Goal: Find specific page/section

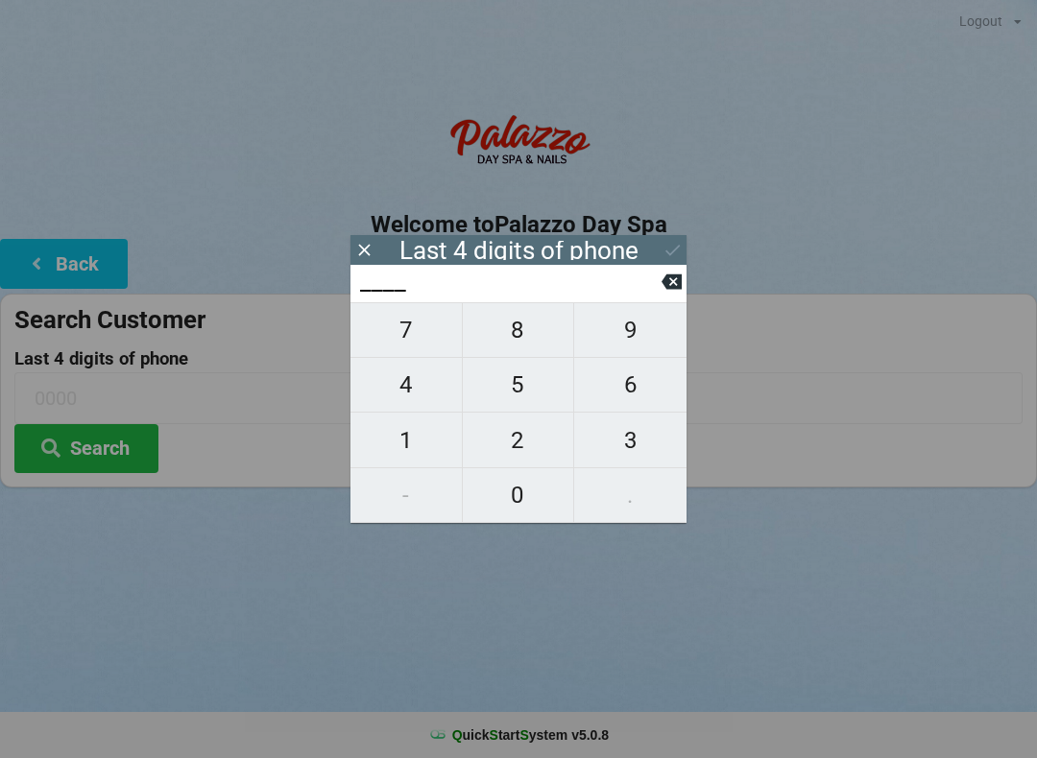
click at [428, 273] on input "____" at bounding box center [509, 282] width 303 height 31
click at [530, 453] on span "2" at bounding box center [518, 441] width 111 height 40
type input "2___"
click at [526, 338] on span "8" at bounding box center [518, 330] width 111 height 40
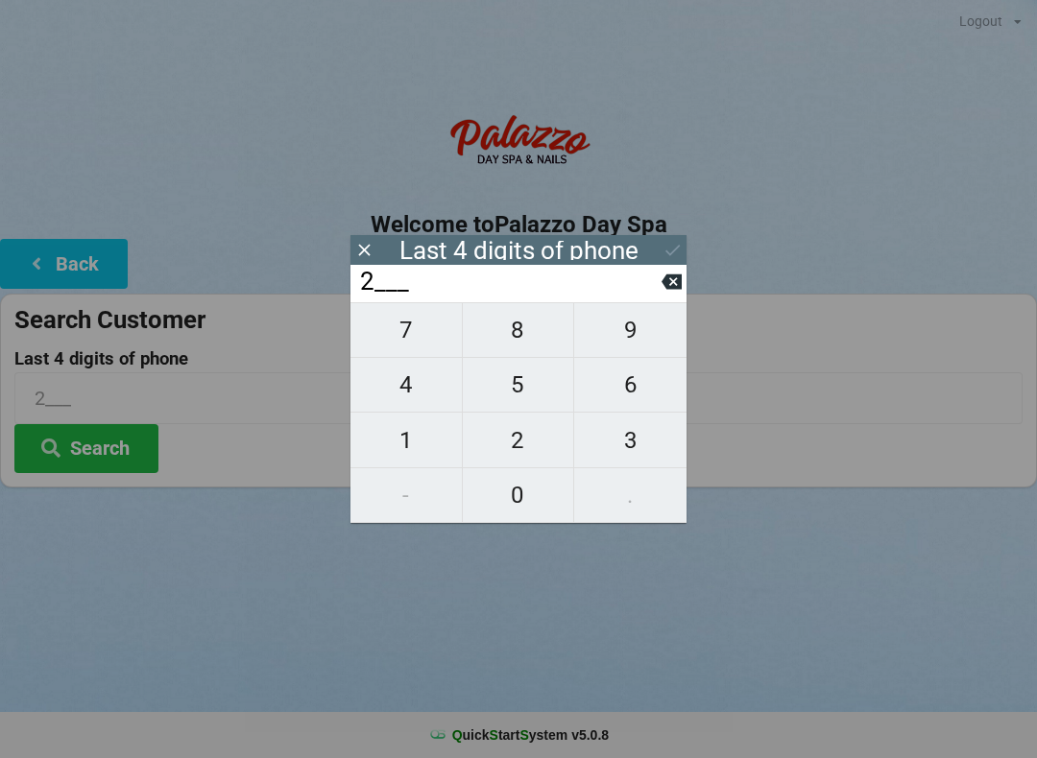
type input "28__"
click at [647, 445] on span "3" at bounding box center [630, 441] width 112 height 40
type input "283_"
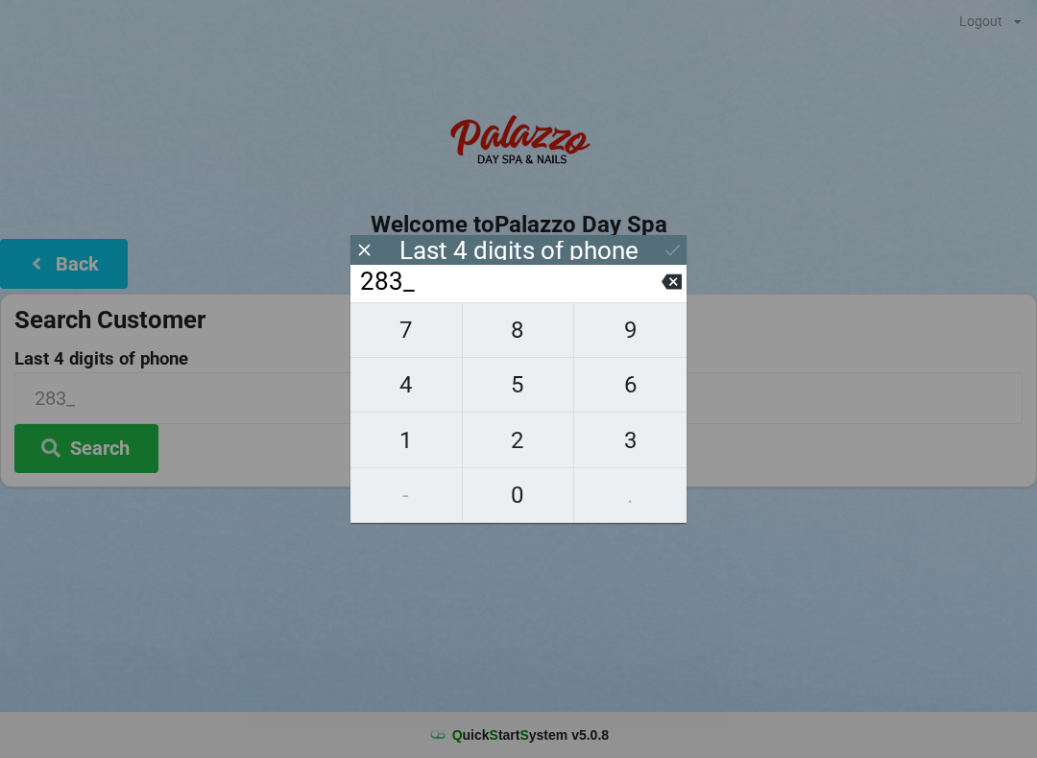
click at [639, 386] on span "6" at bounding box center [630, 385] width 112 height 40
type input "2836"
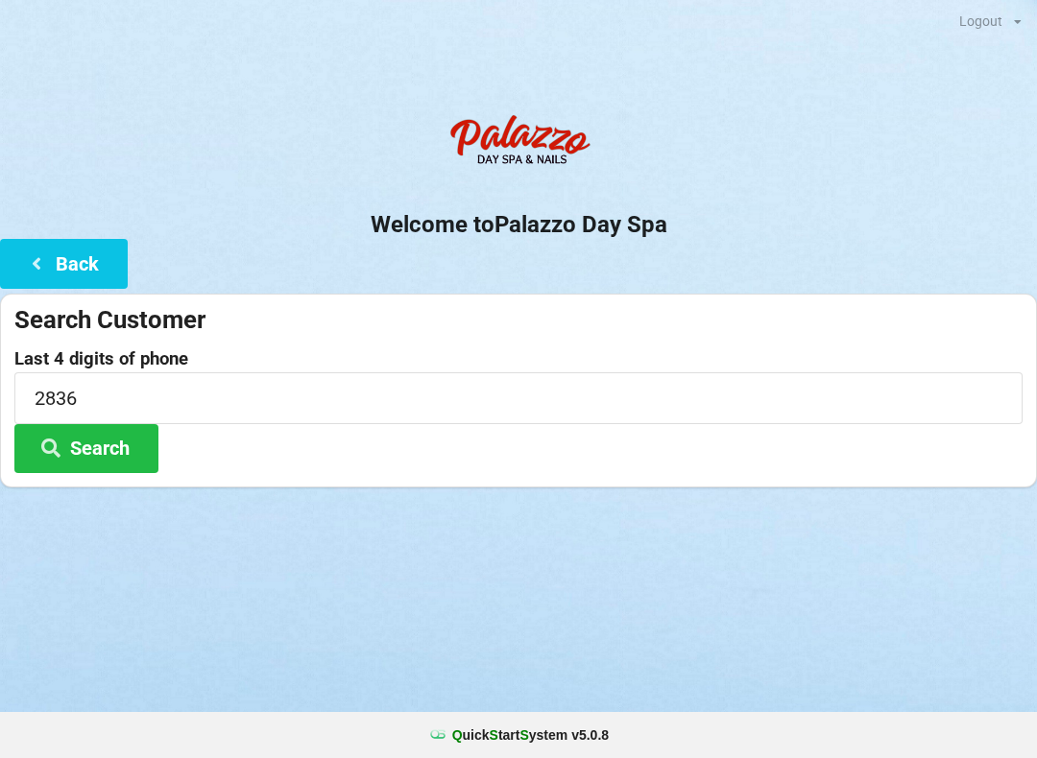
click at [48, 452] on icon at bounding box center [50, 447] width 23 height 16
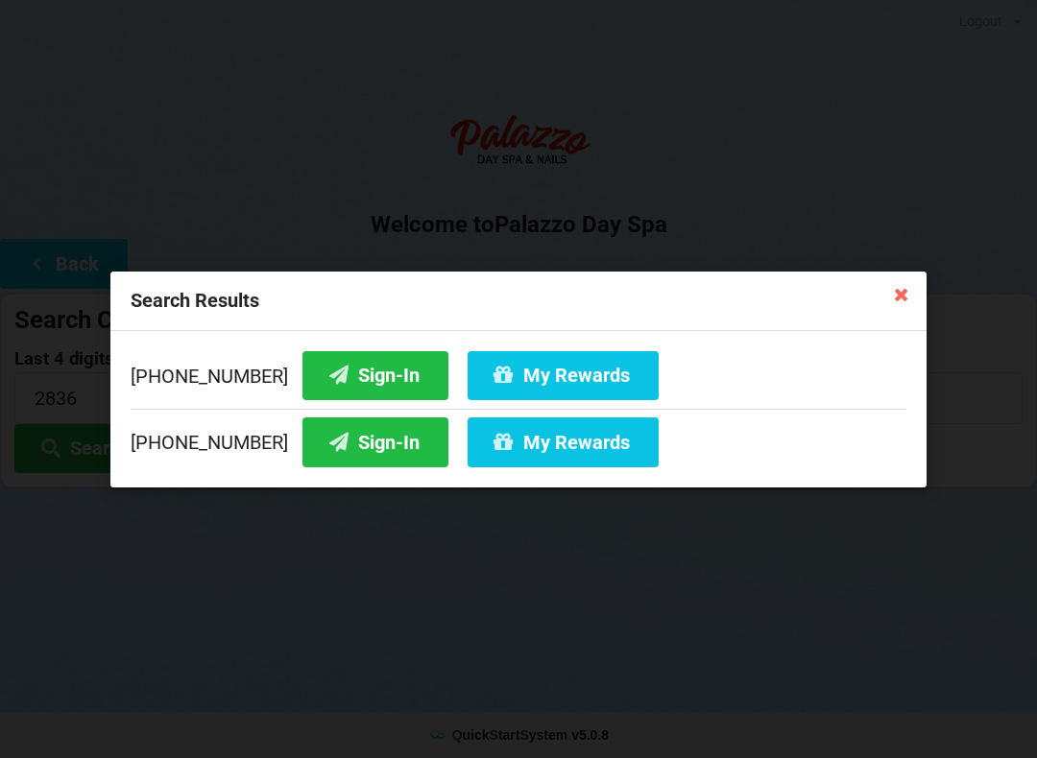
click at [493, 372] on icon at bounding box center [504, 374] width 23 height 16
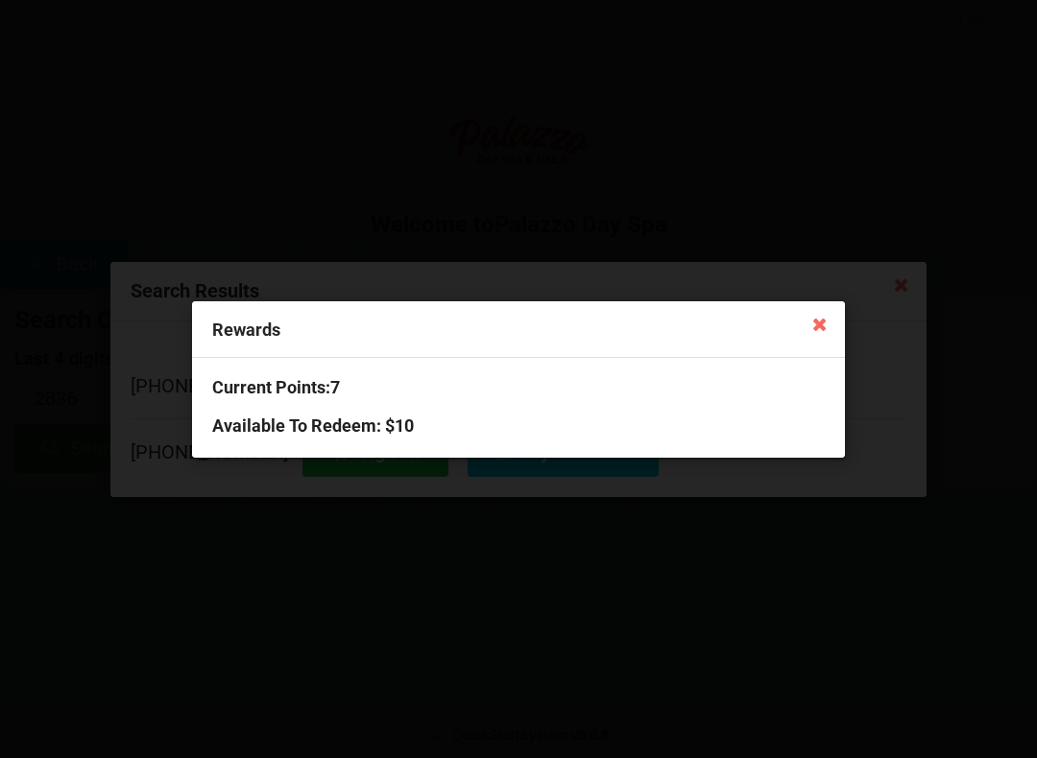
click at [816, 325] on icon at bounding box center [820, 323] width 31 height 31
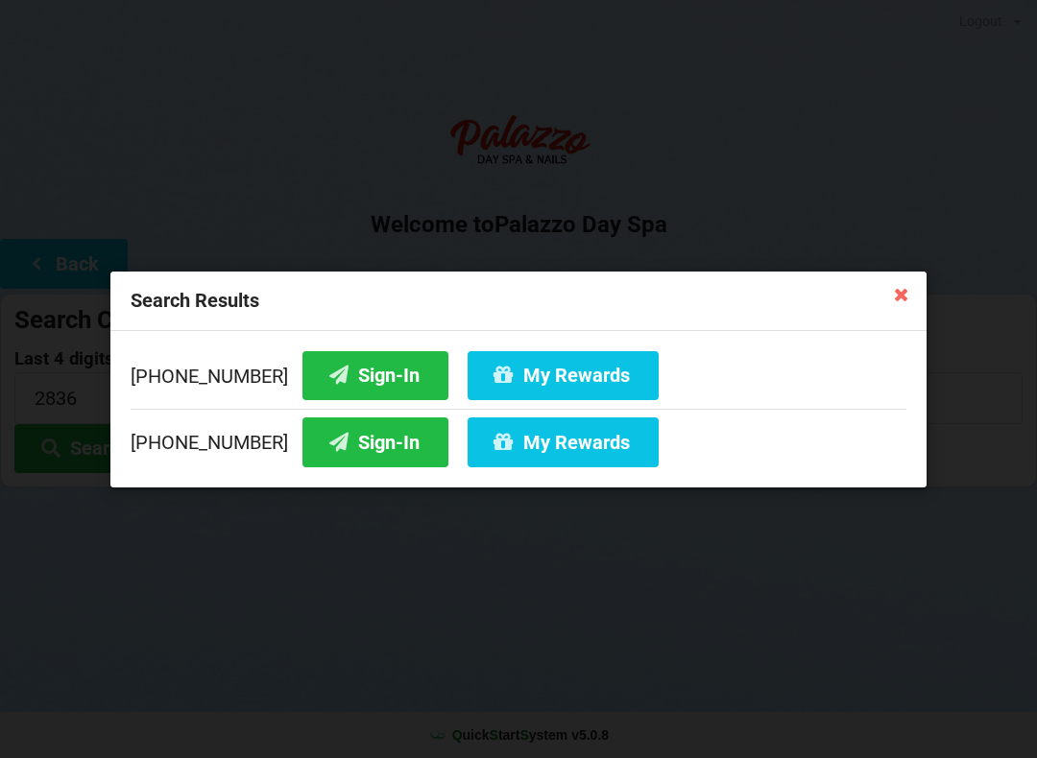
click at [887, 298] on icon at bounding box center [901, 293] width 31 height 31
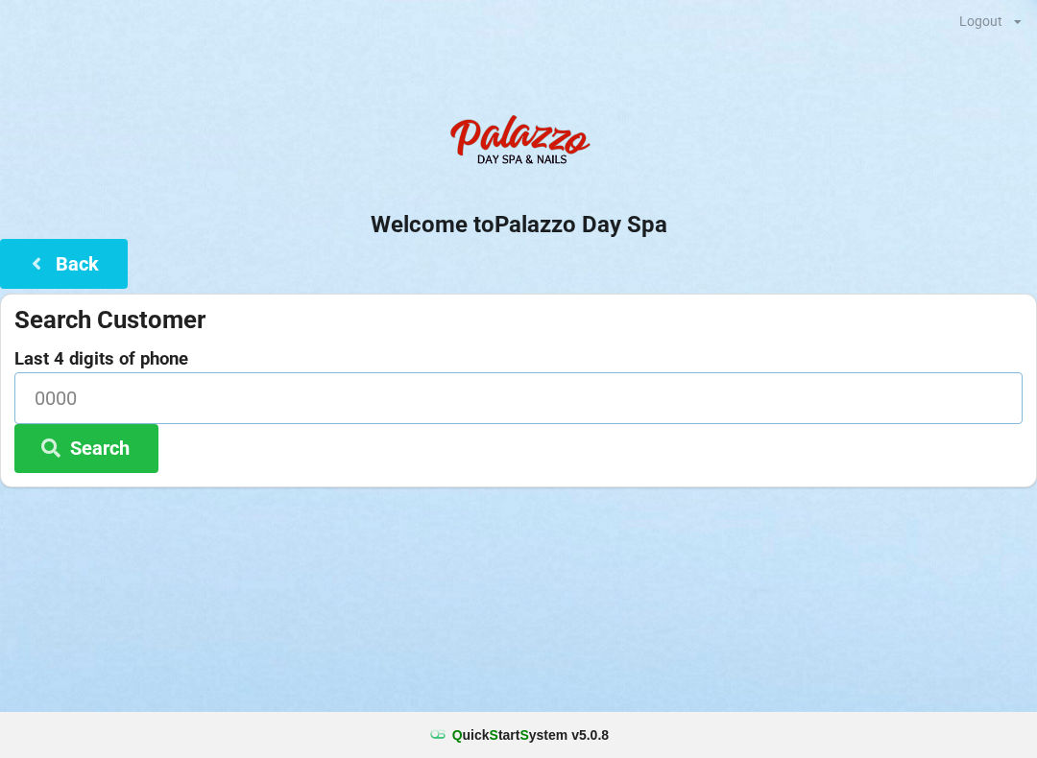
click at [89, 406] on input at bounding box center [518, 398] width 1008 height 51
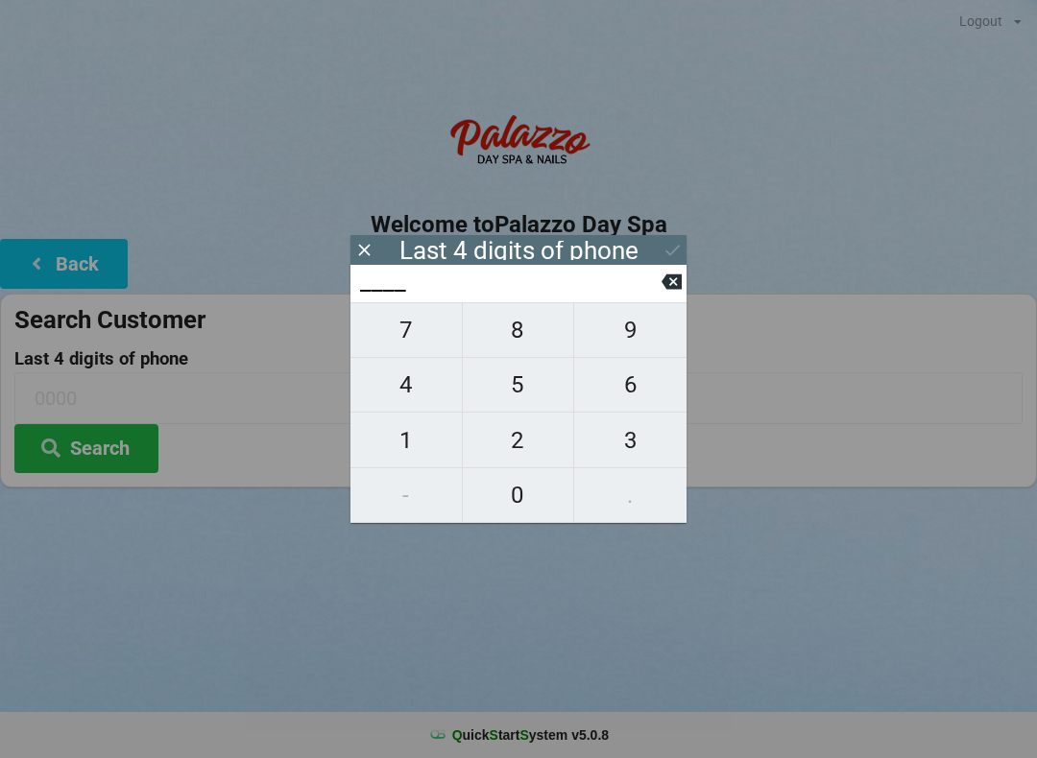
click at [411, 392] on span "4" at bounding box center [405, 385] width 111 height 40
type input "4___"
click at [526, 350] on span "8" at bounding box center [518, 330] width 111 height 40
type input "48__"
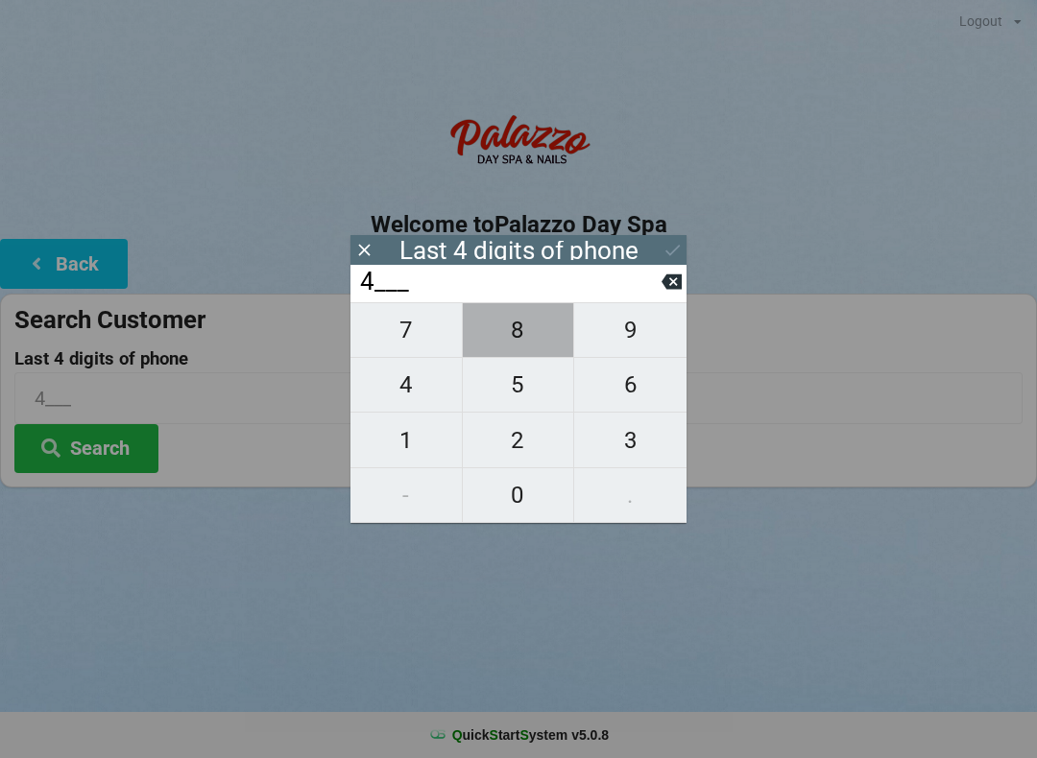
type input "48__"
click at [404, 344] on span "7" at bounding box center [405, 330] width 111 height 40
type input "487_"
click at [535, 516] on span "0" at bounding box center [518, 495] width 111 height 40
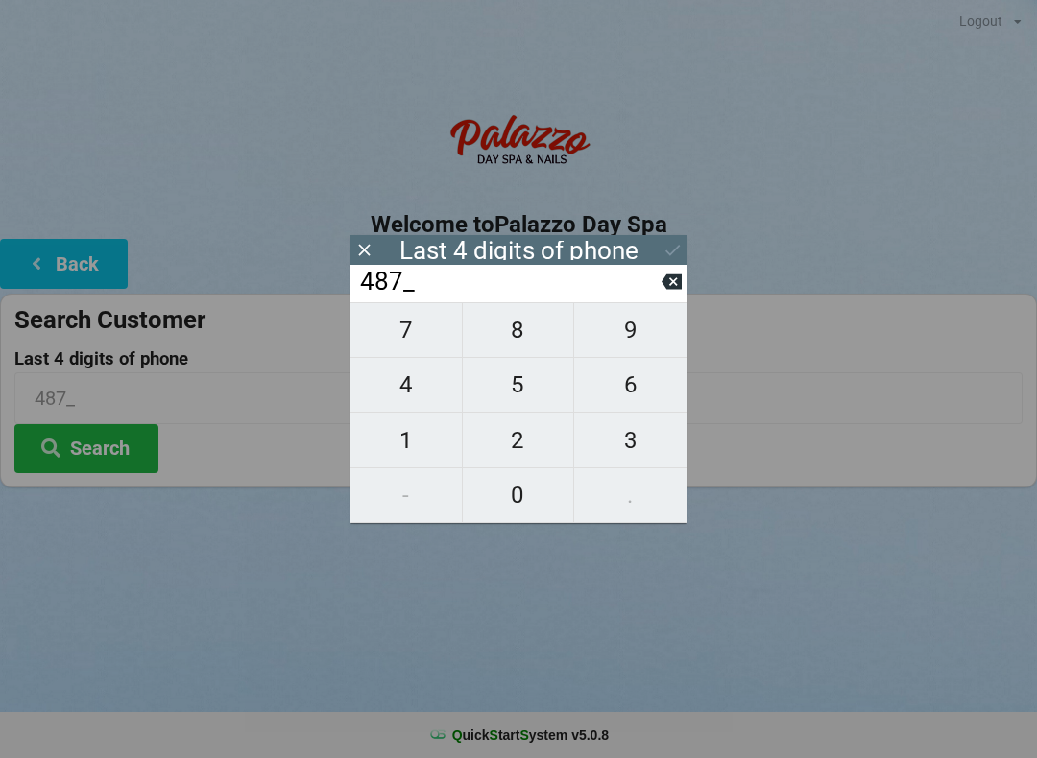
type input "4870"
click at [101, 453] on button "Search" at bounding box center [86, 448] width 144 height 49
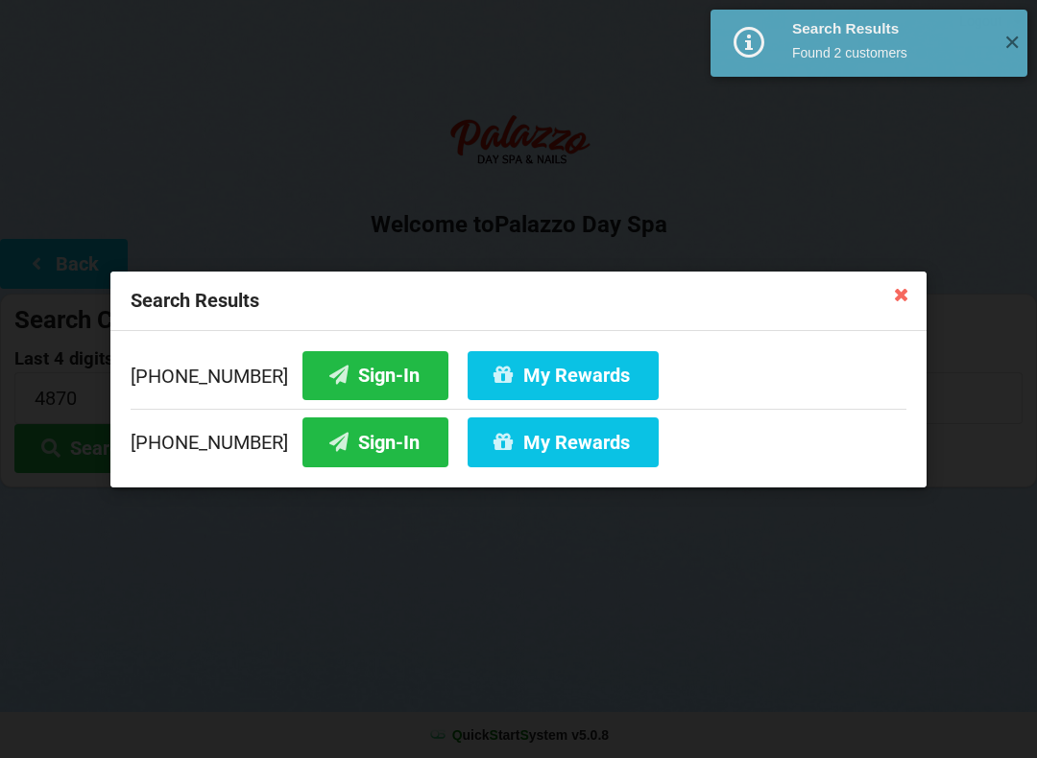
click at [326, 382] on button "Sign-In" at bounding box center [375, 374] width 146 height 49
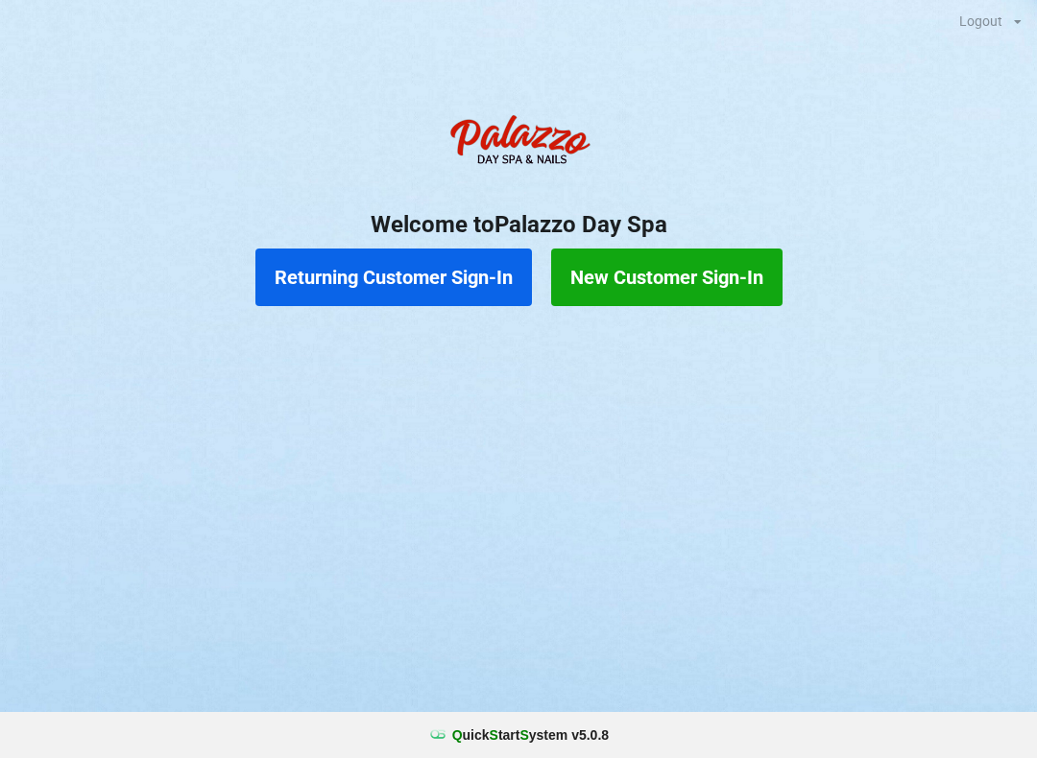
click at [470, 275] on button "Returning Customer Sign-In" at bounding box center [393, 278] width 277 height 58
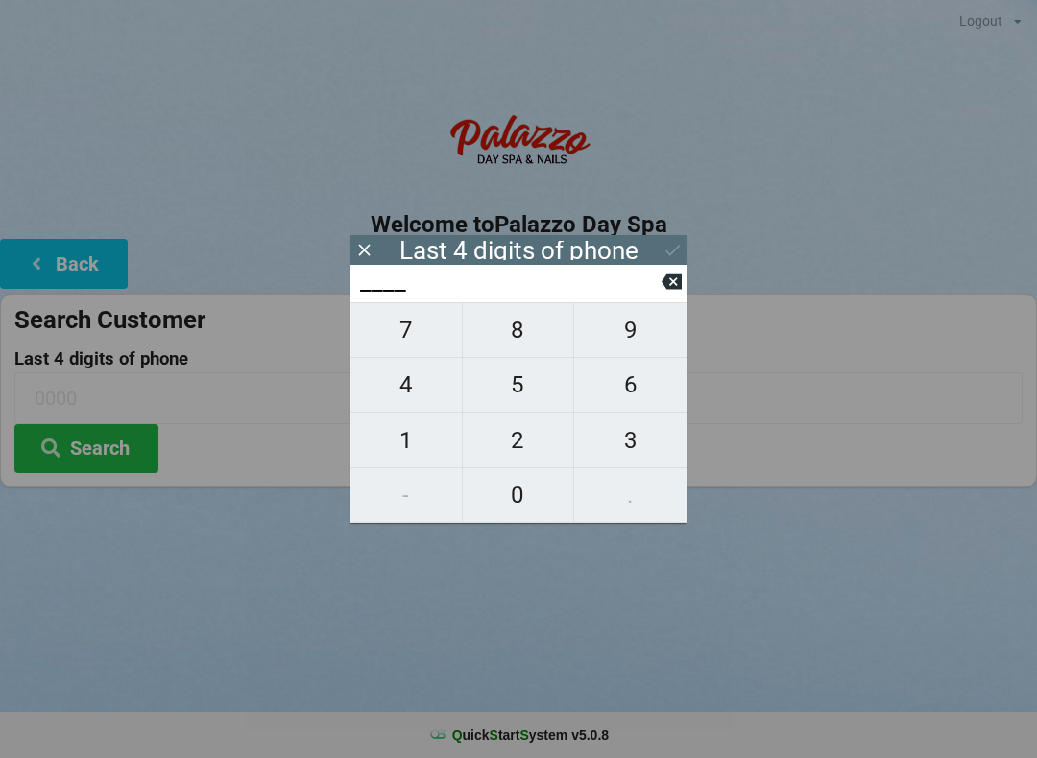
click at [418, 396] on span "4" at bounding box center [405, 385] width 111 height 40
type input "4___"
click at [542, 345] on span "8" at bounding box center [518, 330] width 111 height 40
type input "48__"
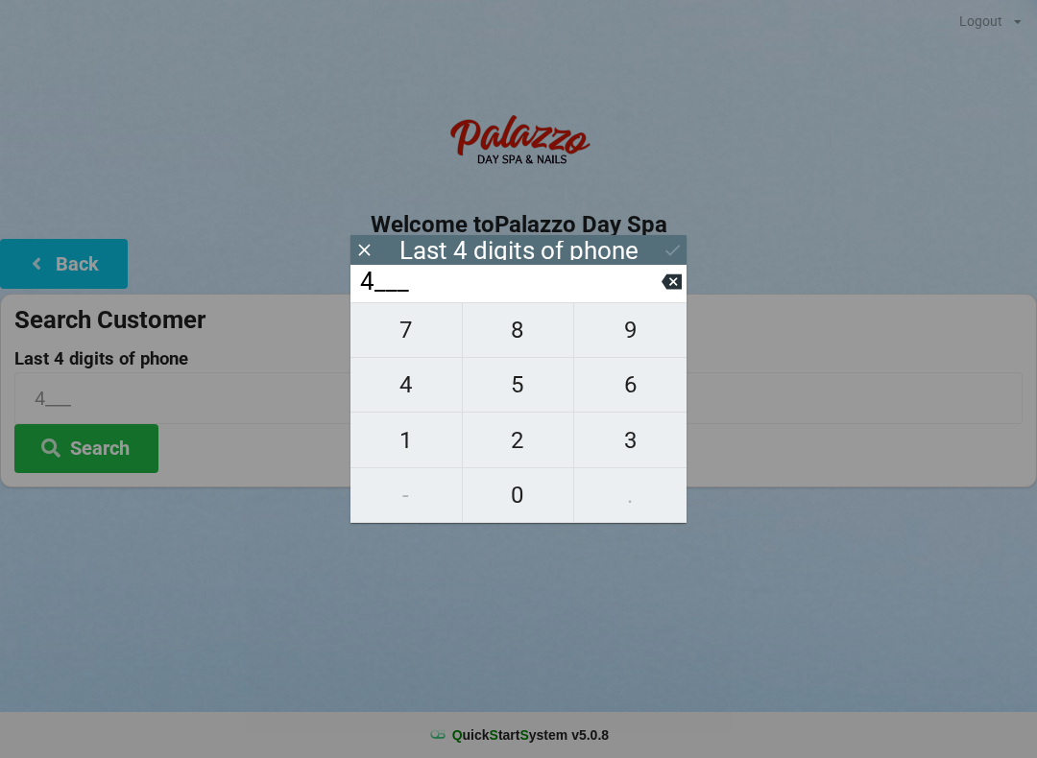
type input "48__"
click at [433, 396] on span "4" at bounding box center [405, 385] width 111 height 40
type input "484_"
click at [651, 347] on span "9" at bounding box center [630, 330] width 112 height 40
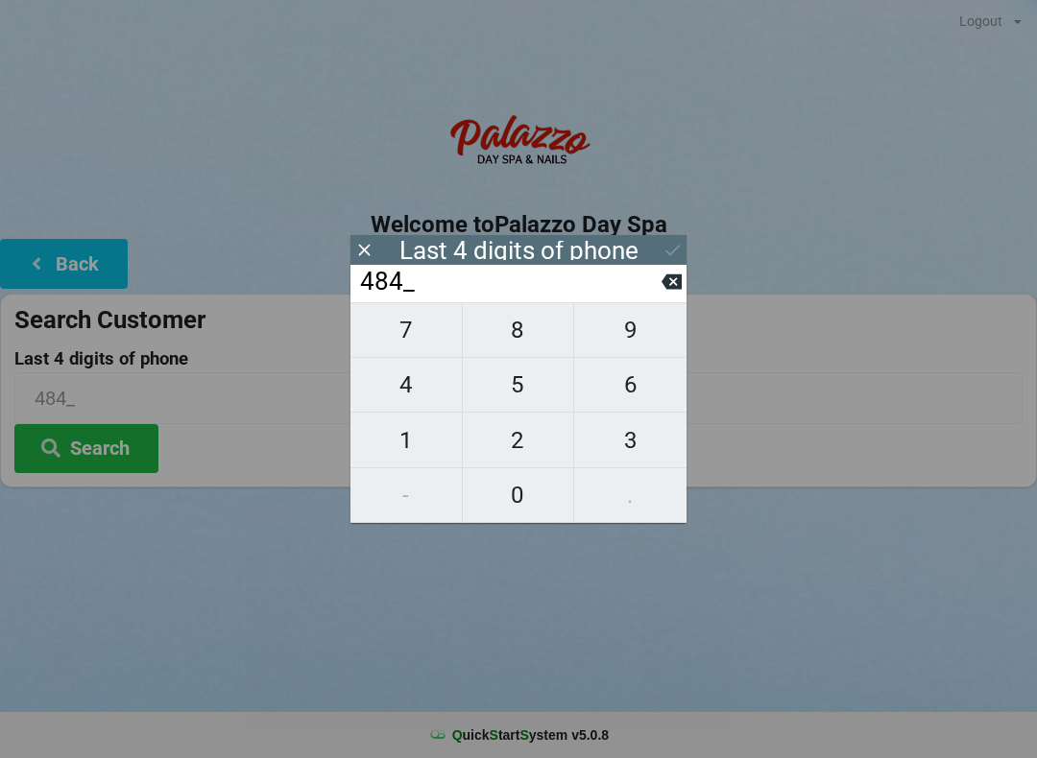
type input "4849"
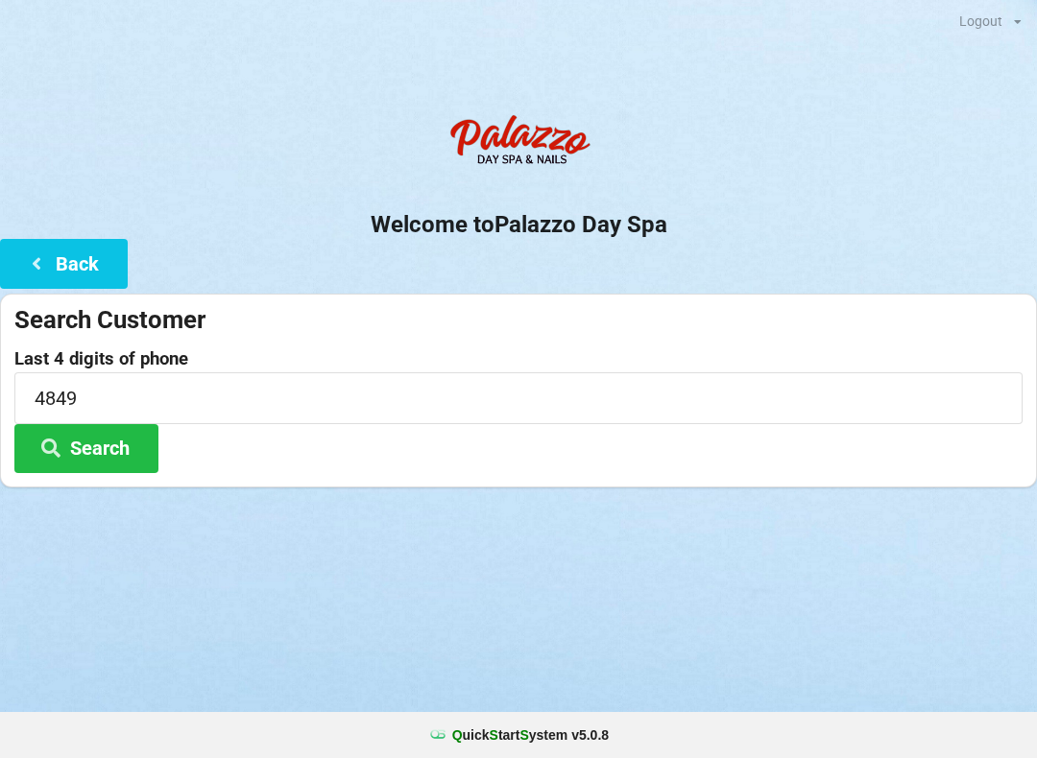
click at [840, 602] on div "Logout Logout Sign-In Welcome to Palazzo Day Spa Back Search Customer Last 4 di…" at bounding box center [518, 379] width 1037 height 758
click at [117, 452] on button "Search" at bounding box center [86, 448] width 144 height 49
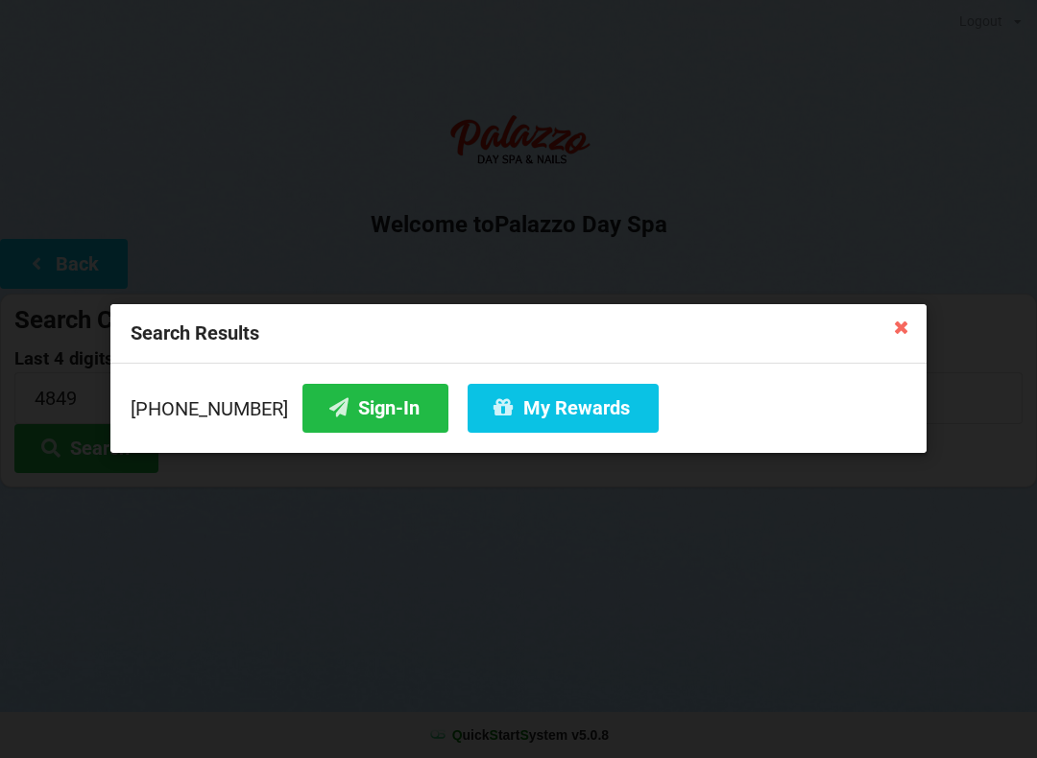
click at [349, 415] on button "Sign-In" at bounding box center [375, 408] width 146 height 49
